Goal: Task Accomplishment & Management: Use online tool/utility

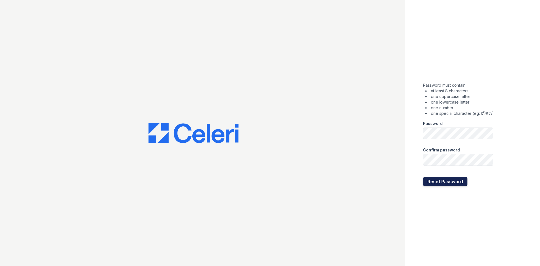
click at [448, 180] on button "Reset Password" at bounding box center [445, 181] width 44 height 9
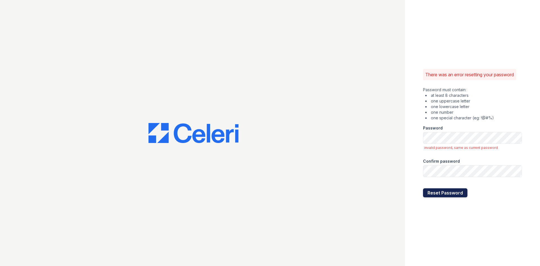
click at [453, 194] on button "Reset Password" at bounding box center [445, 192] width 44 height 9
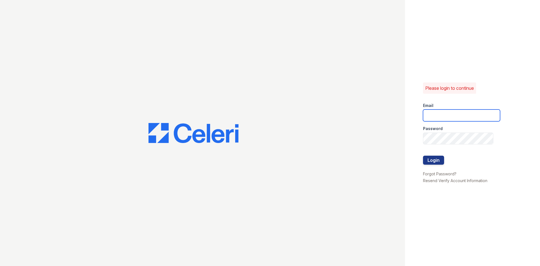
click at [449, 117] on input "email" at bounding box center [461, 115] width 77 height 12
type input "acarrillo@trinity-pm.com"
click at [423, 155] on button "Login" at bounding box center [433, 159] width 21 height 9
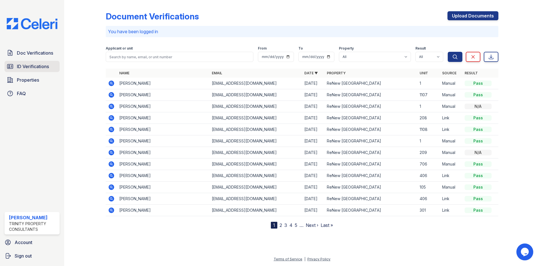
click at [35, 67] on span "ID Verifications" at bounding box center [33, 66] width 32 height 7
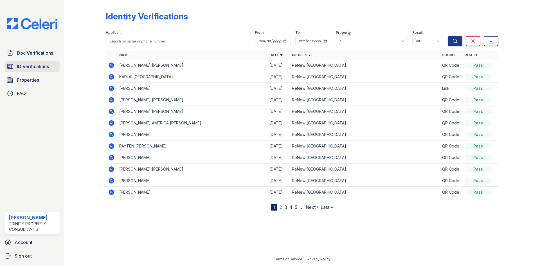
click at [40, 65] on span "ID Verifications" at bounding box center [33, 66] width 32 height 7
click at [38, 49] on link "Doc Verifications" at bounding box center [31, 52] width 55 height 11
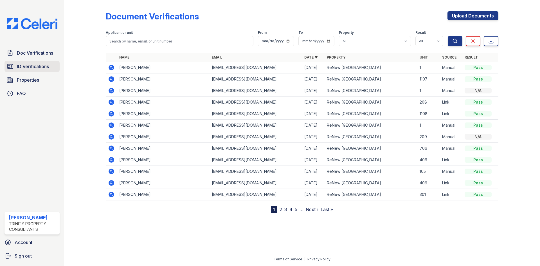
click at [43, 65] on span "ID Verifications" at bounding box center [33, 66] width 32 height 7
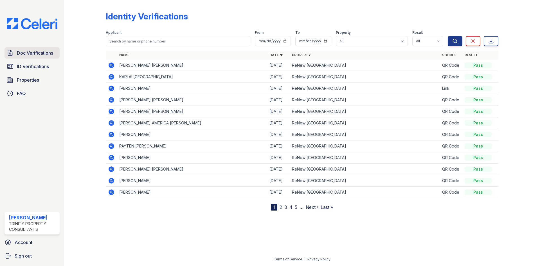
click at [40, 52] on span "Doc Verifications" at bounding box center [35, 52] width 36 height 7
